Goal: Information Seeking & Learning: Learn about a topic

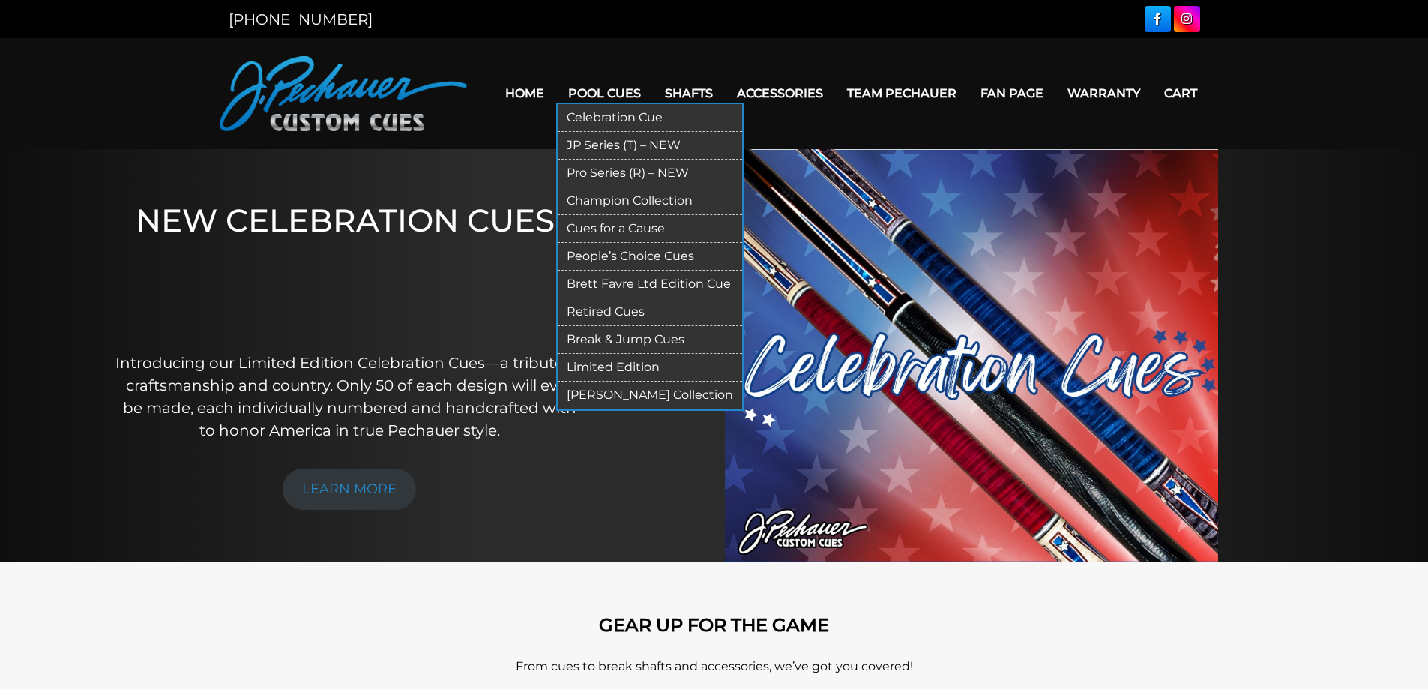
click at [636, 172] on link "Pro Series (R) – NEW" at bounding box center [650, 174] width 184 height 28
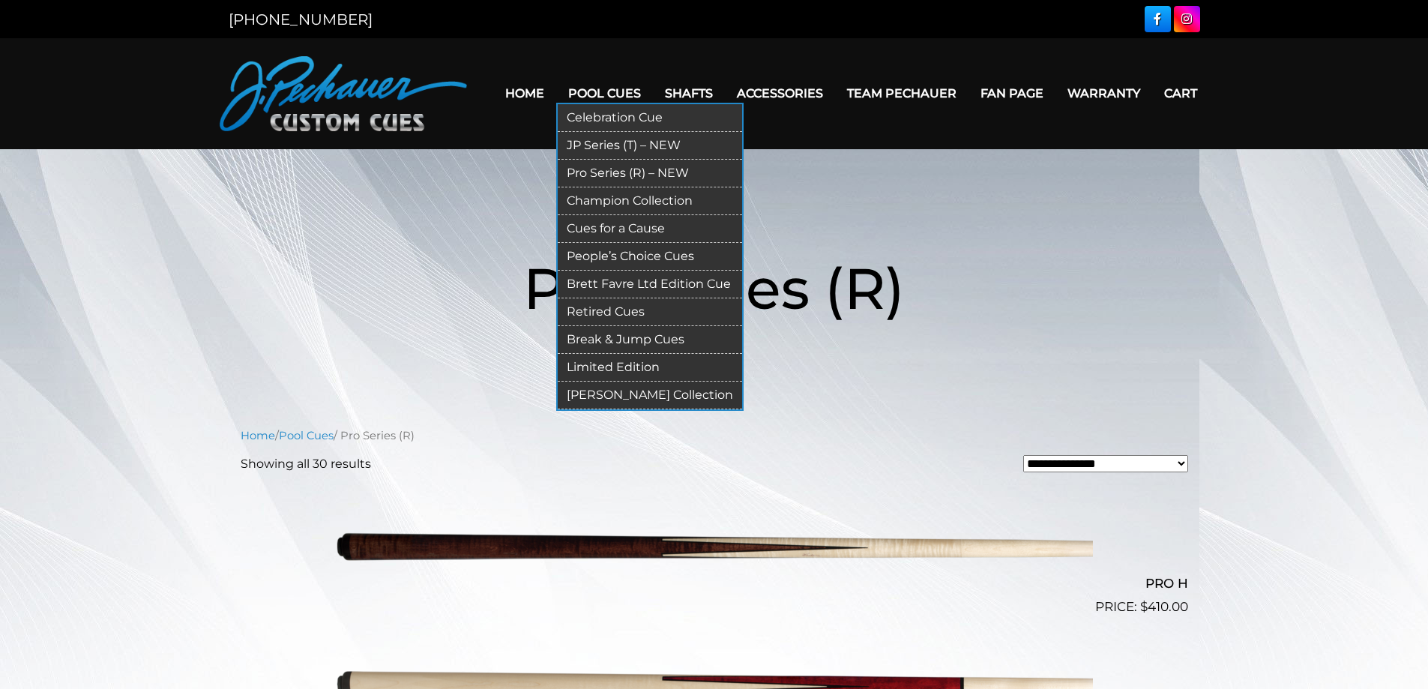
click at [588, 146] on link "JP Series (T) – NEW" at bounding box center [650, 146] width 184 height 28
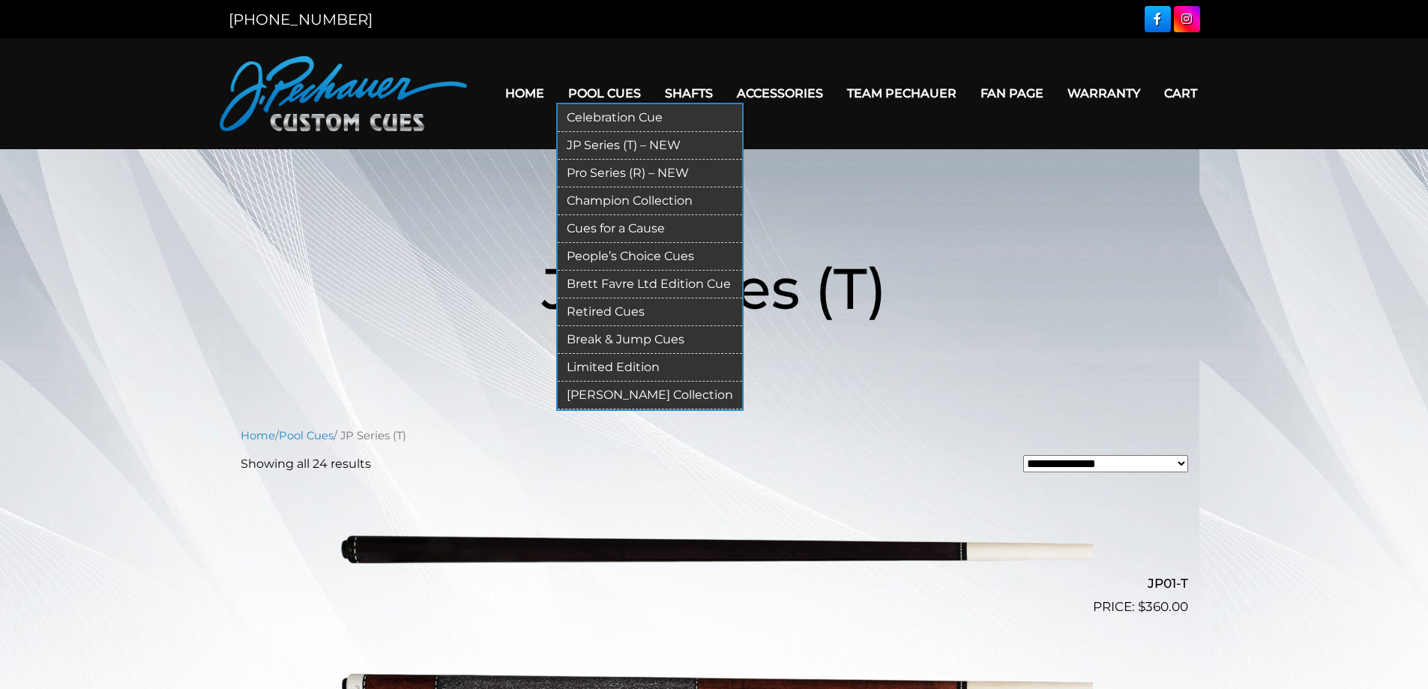
click at [579, 199] on link "Champion Collection" at bounding box center [650, 201] width 184 height 28
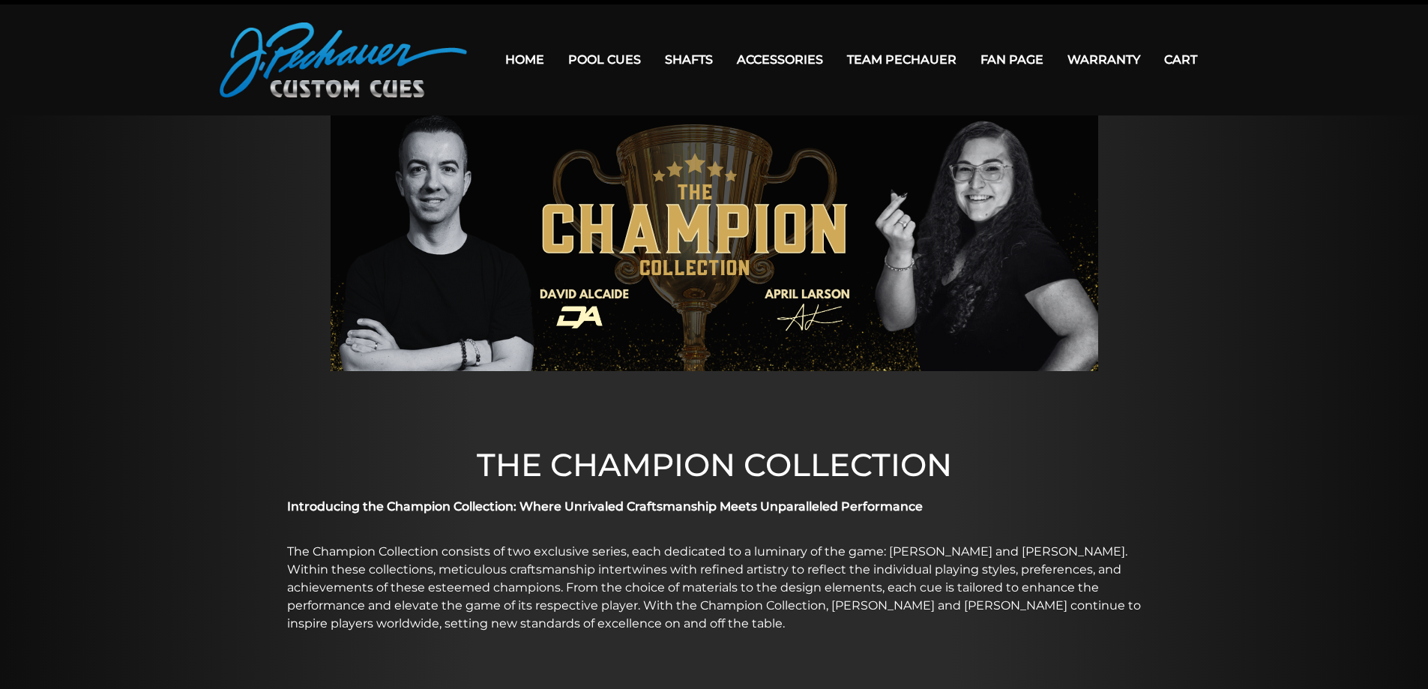
scroll to position [33, 0]
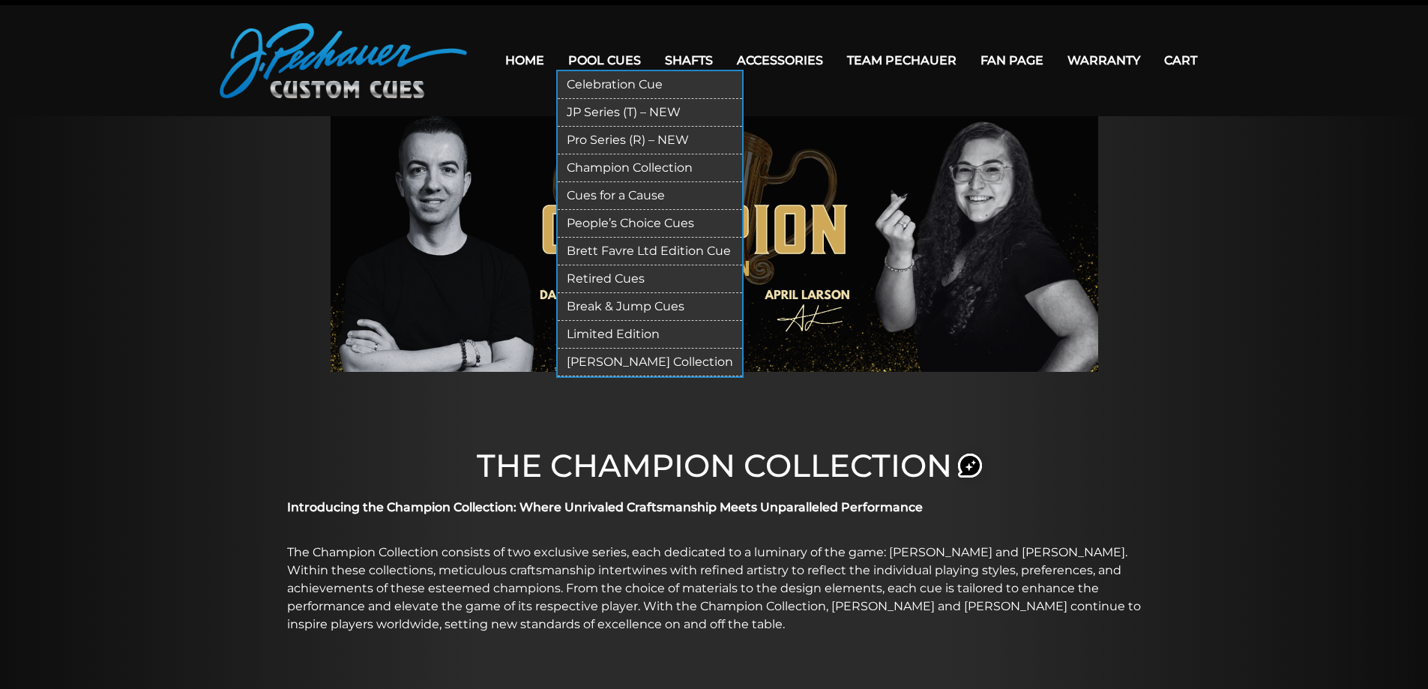
click at [649, 187] on link "Cues for a Cause" at bounding box center [650, 196] width 184 height 28
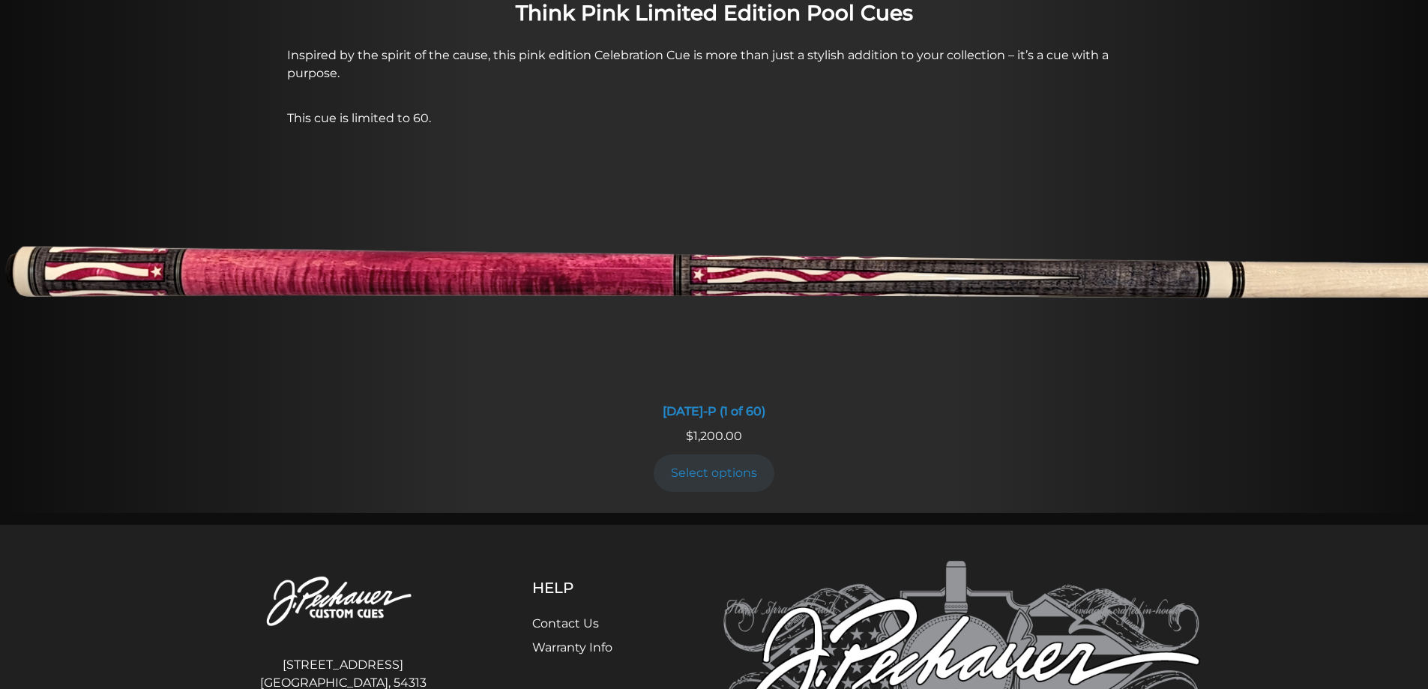
scroll to position [1262, 0]
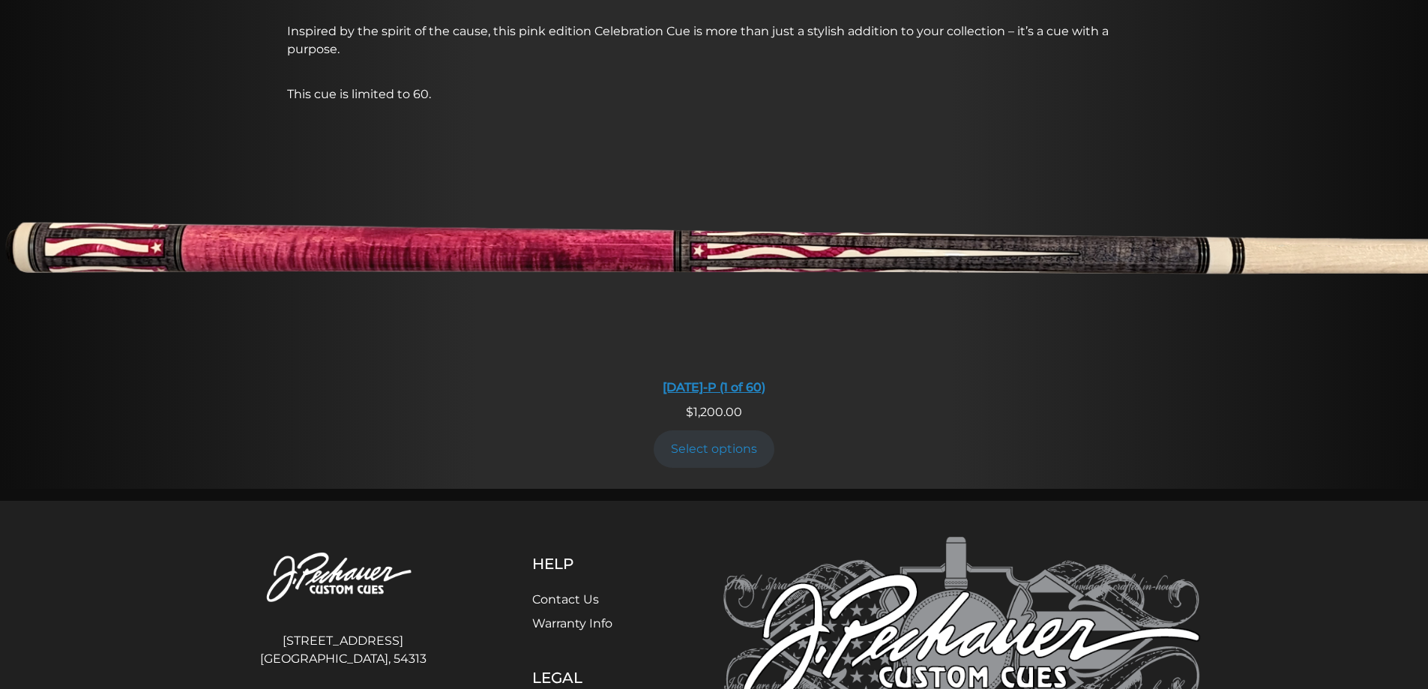
click at [735, 289] on img at bounding box center [714, 252] width 1428 height 238
